Goal: Transaction & Acquisition: Book appointment/travel/reservation

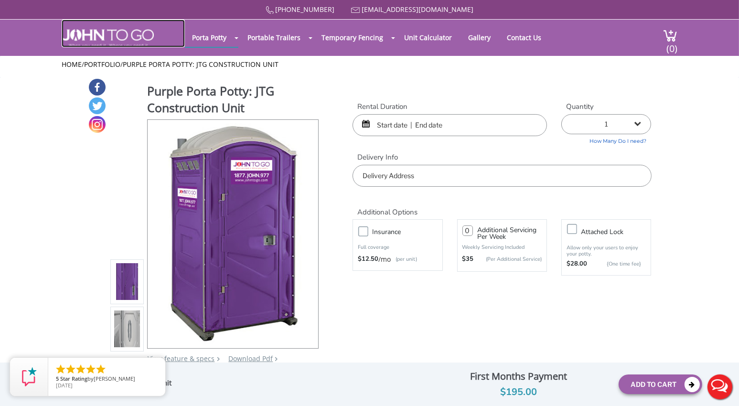
click at [109, 39] on img at bounding box center [108, 38] width 92 height 18
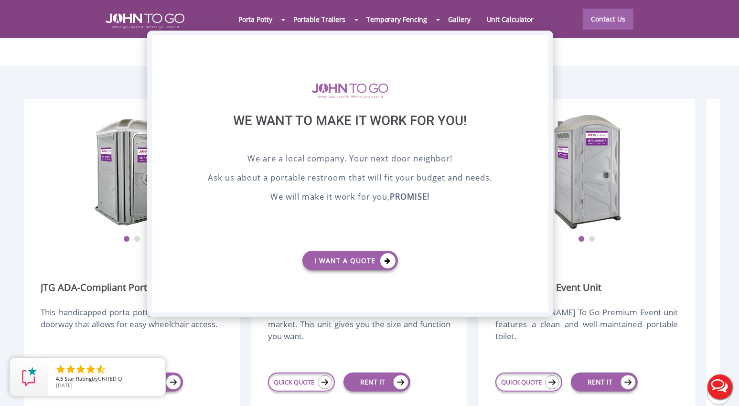
click at [540, 48] on div "X" at bounding box center [541, 43] width 15 height 16
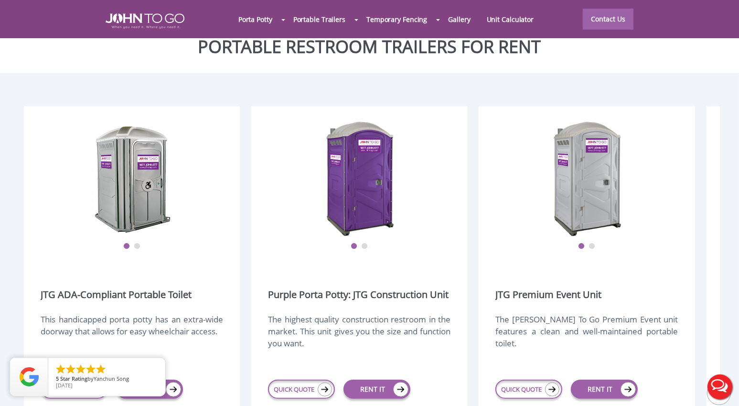
scroll to position [1099, 0]
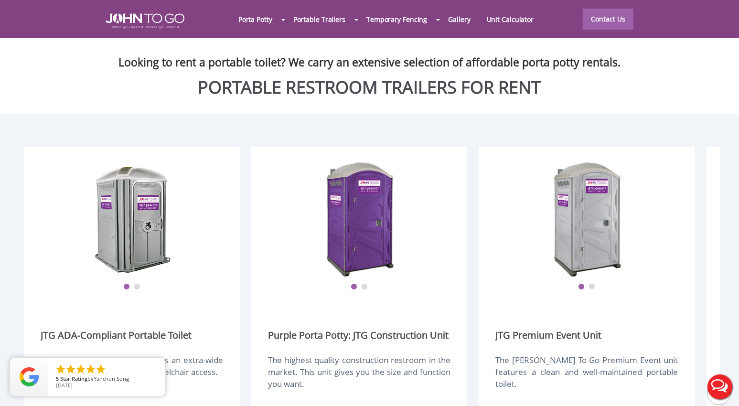
click at [117, 162] on img at bounding box center [132, 218] width 76 height 119
